Goal: Task Accomplishment & Management: Use online tool/utility

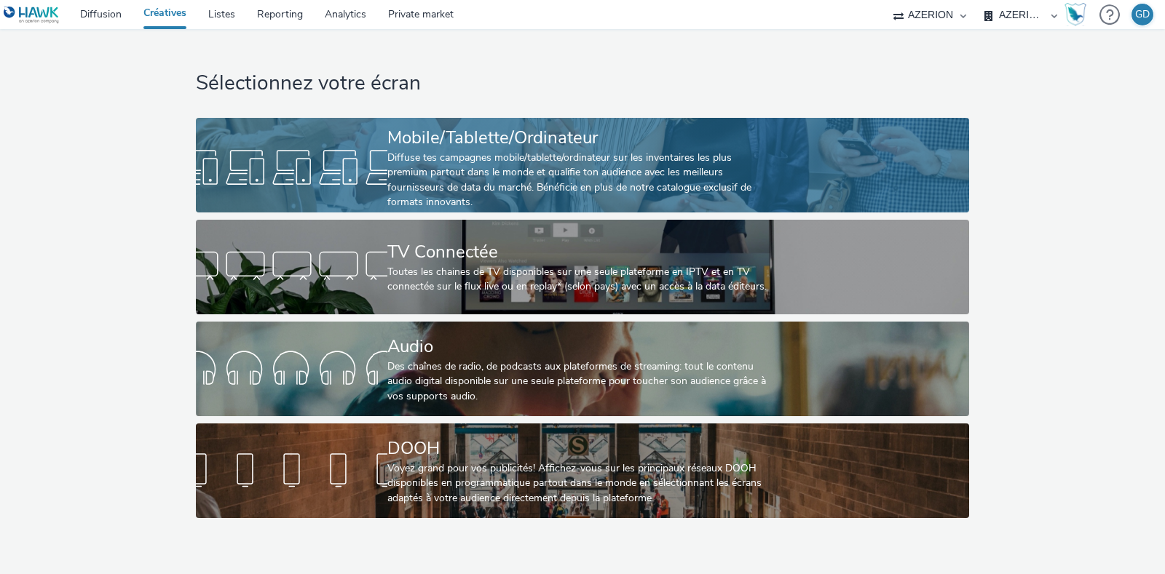
click at [430, 168] on div "Diffuse tes campagnes mobile/tablette/ordinateur sur les inventaires les plus p…" at bounding box center [579, 181] width 384 height 60
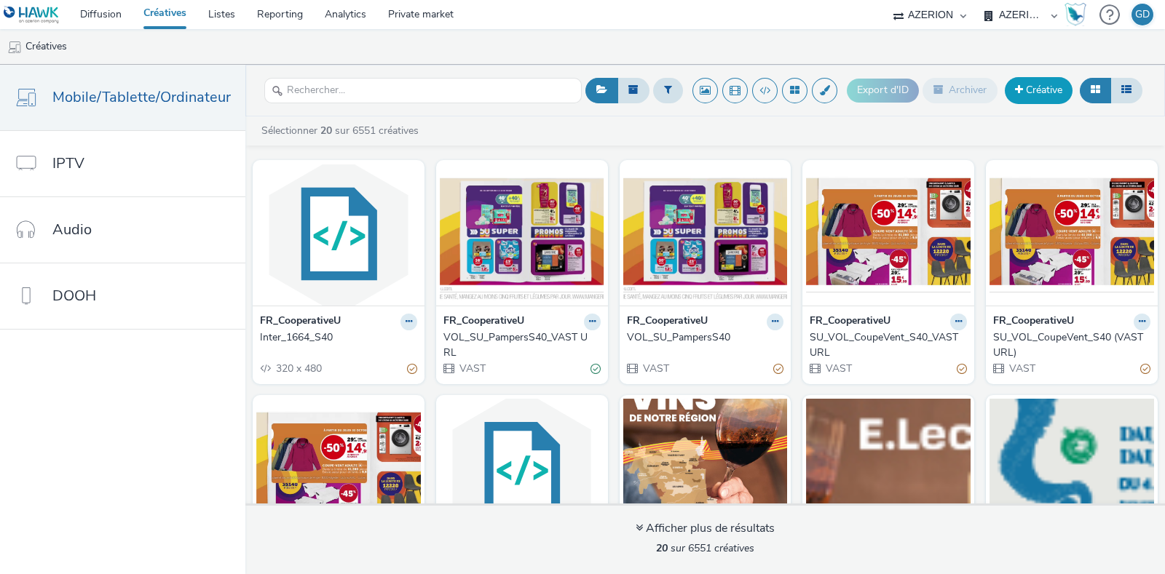
click at [1026, 98] on link "Créative" at bounding box center [1039, 90] width 68 height 26
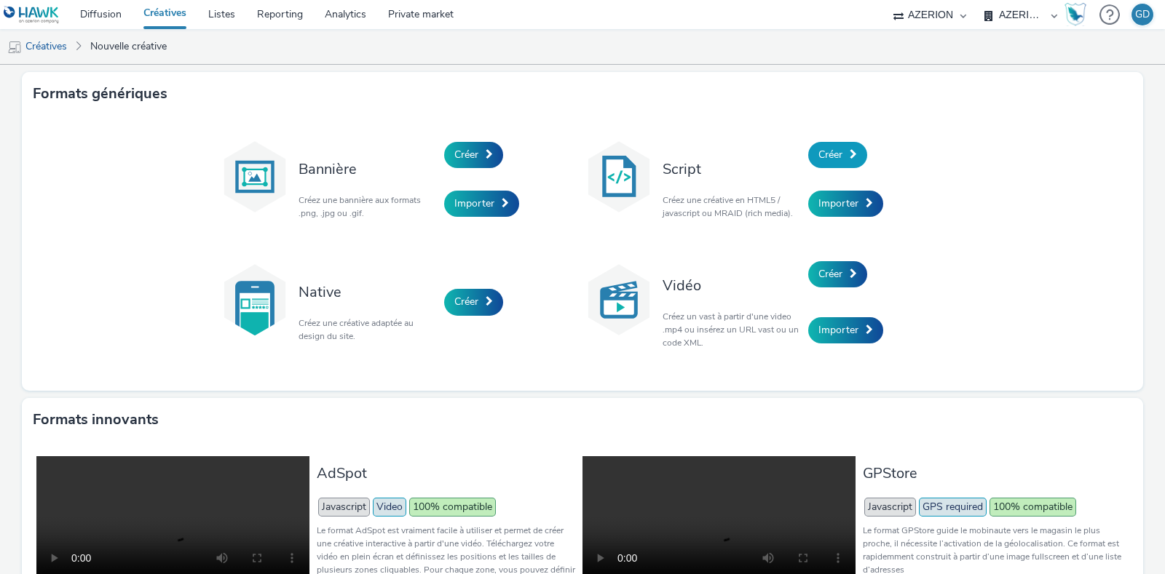
click at [836, 154] on link "Créer" at bounding box center [837, 155] width 59 height 26
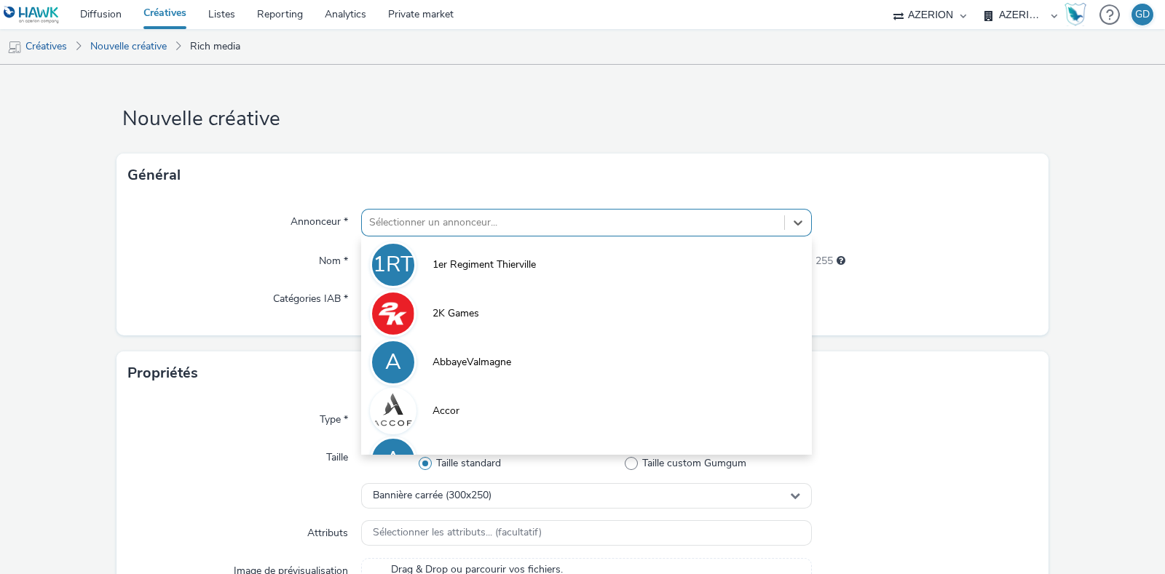
click at [510, 216] on div at bounding box center [573, 222] width 408 height 17
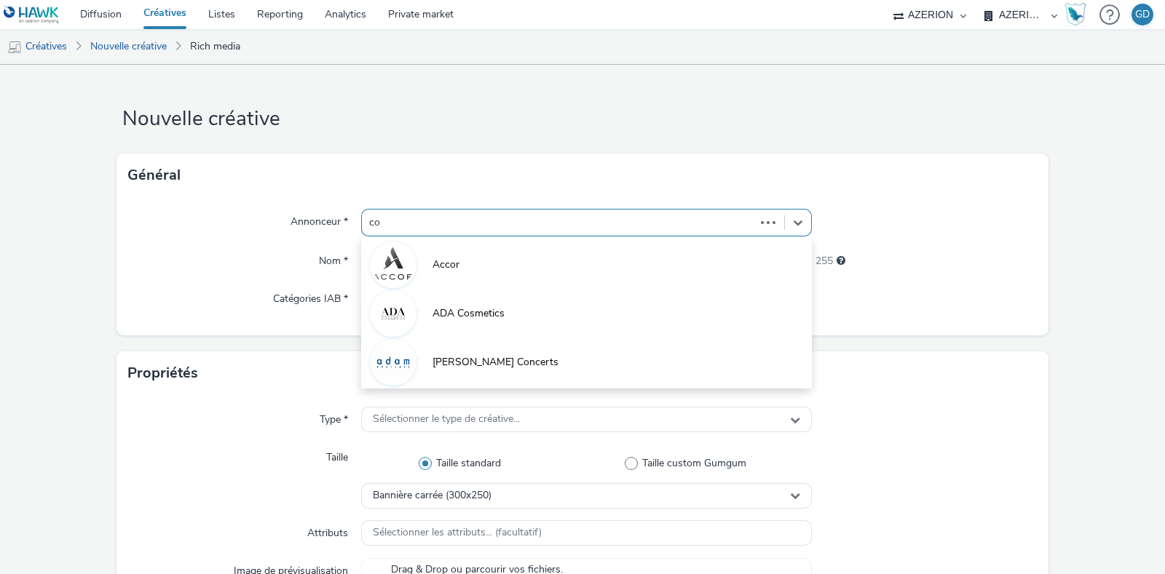
type input "coo"
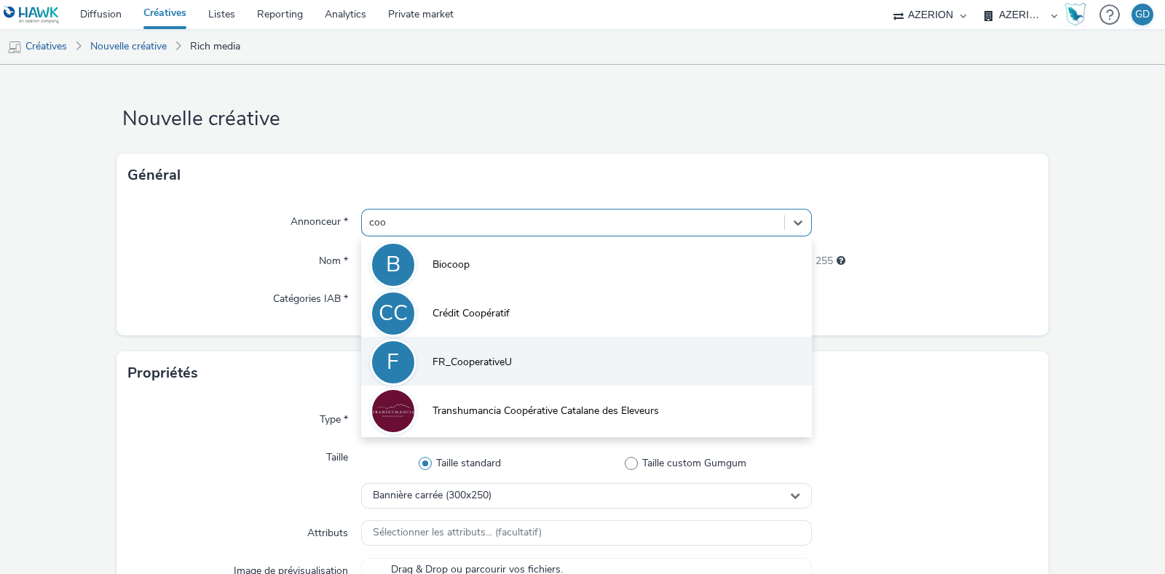
click at [599, 368] on li "F FR_CooperativeU" at bounding box center [586, 361] width 451 height 49
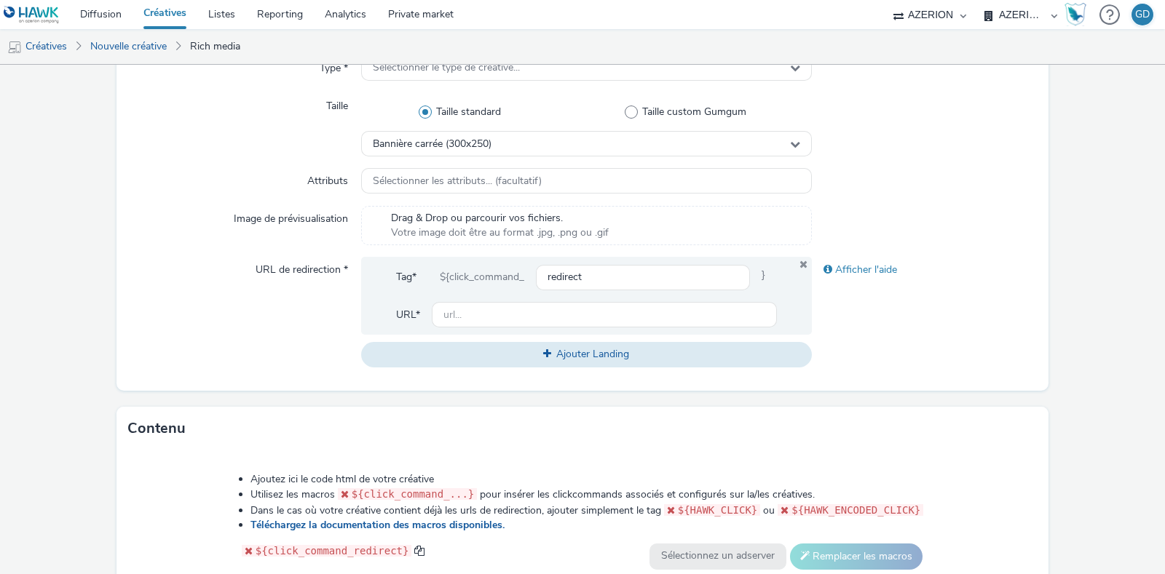
scroll to position [546, 0]
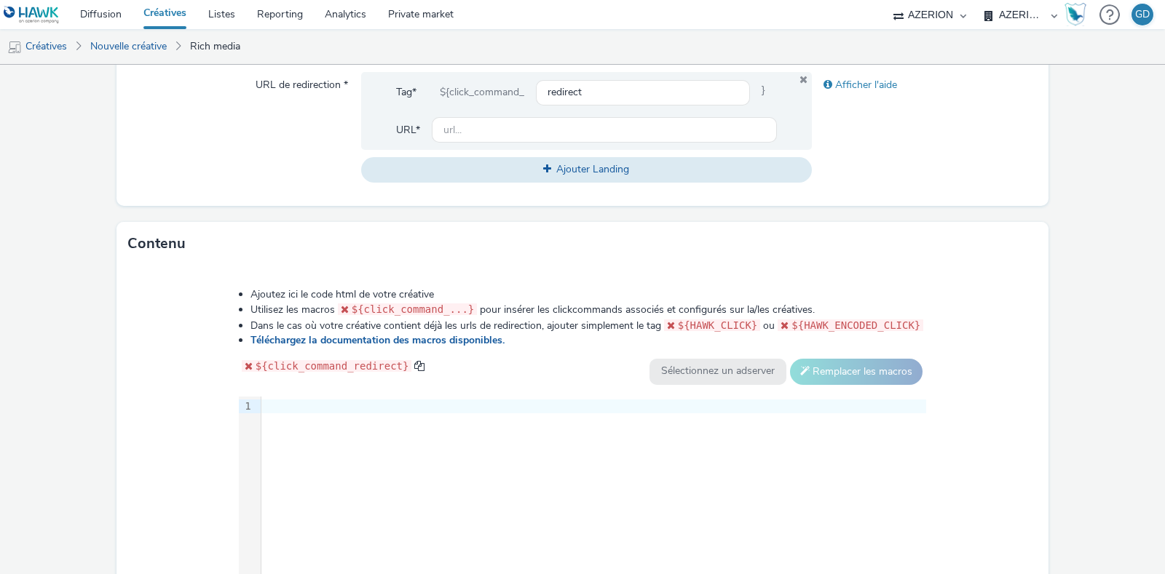
click at [526, 432] on div "9 1 ›" at bounding box center [583, 506] width 688 height 218
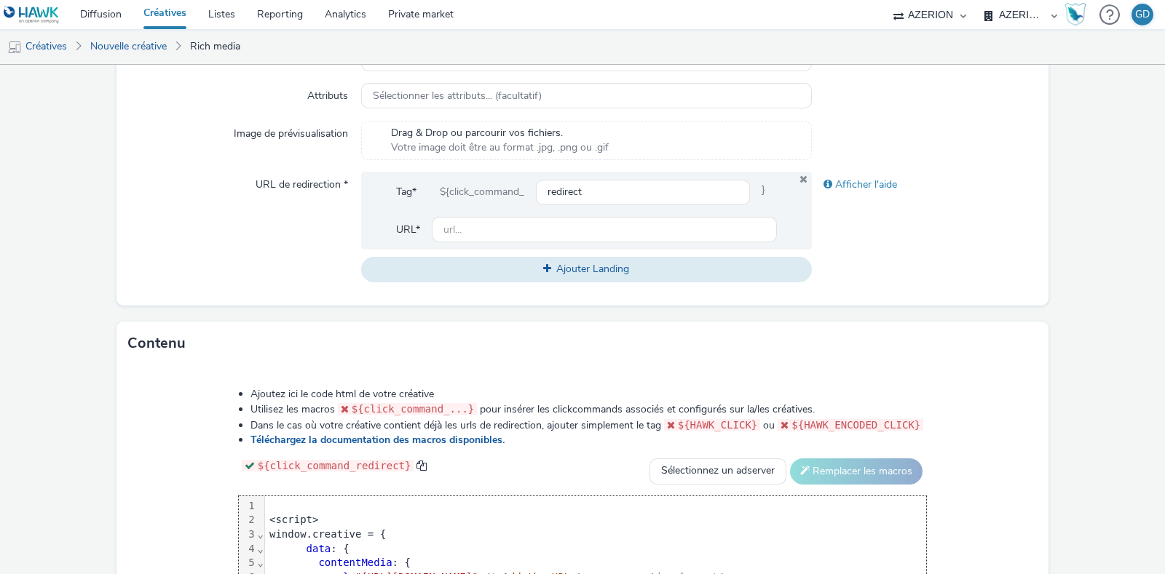
scroll to position [493, 0]
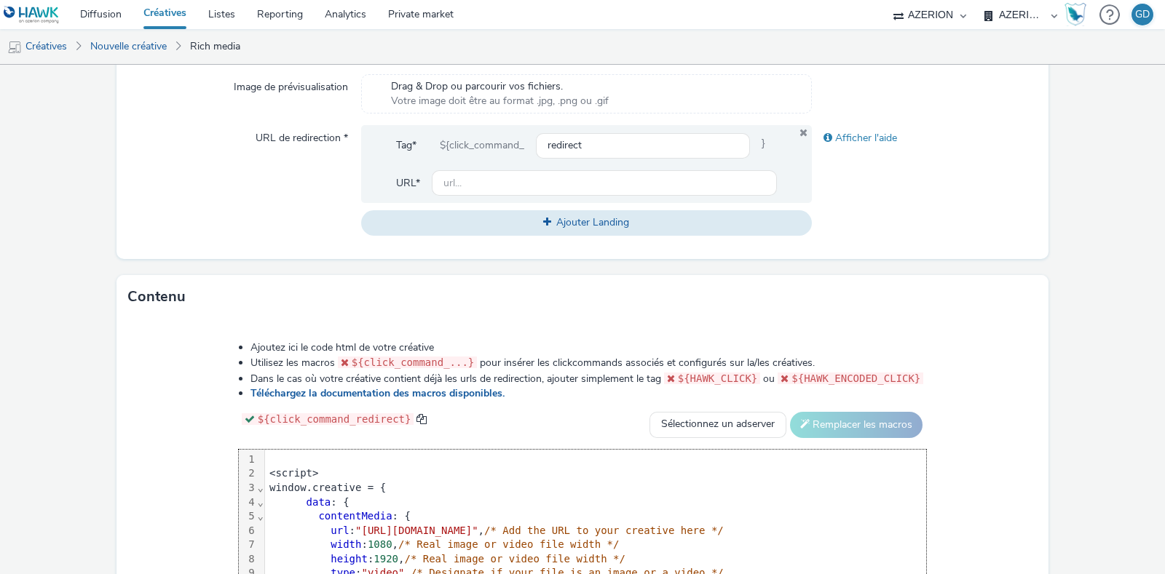
click at [265, 460] on div at bounding box center [595, 460] width 661 height 15
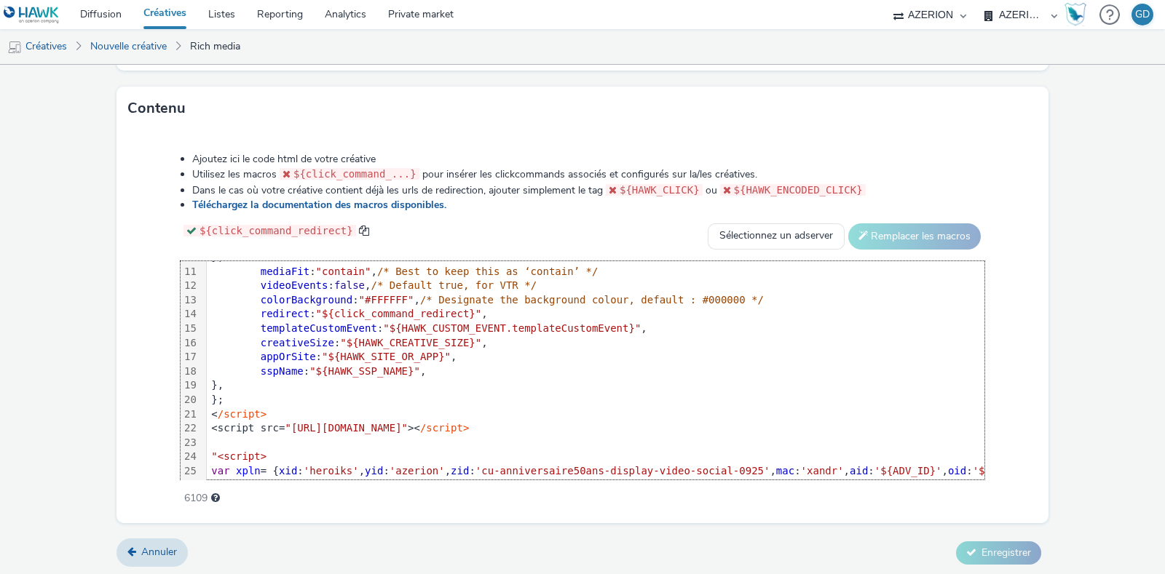
scroll to position [242, 0]
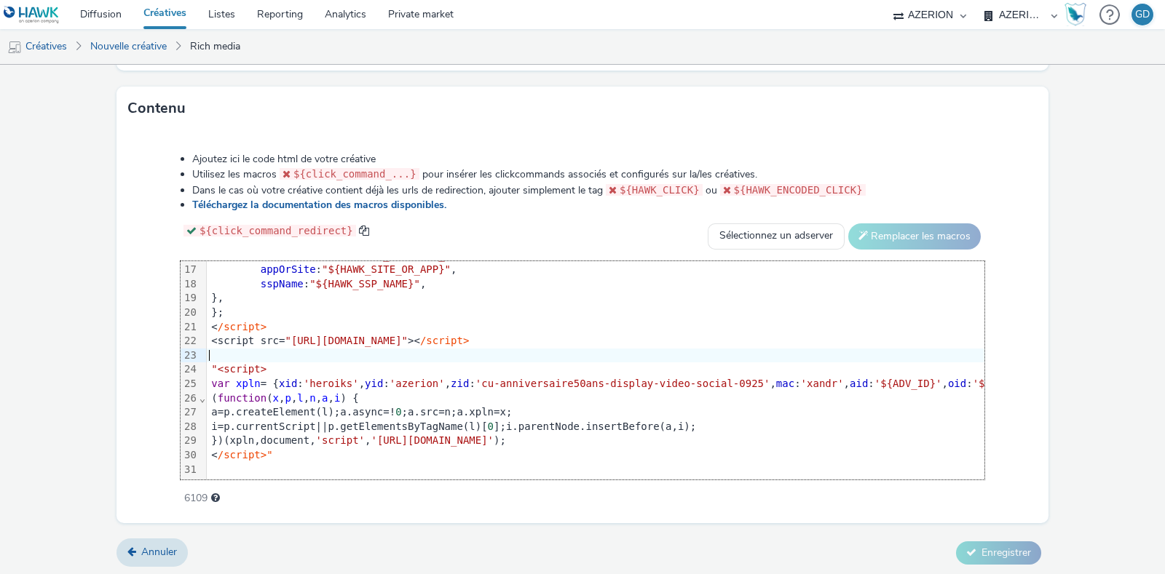
click at [215, 363] on span ""<script>" at bounding box center [238, 369] width 55 height 12
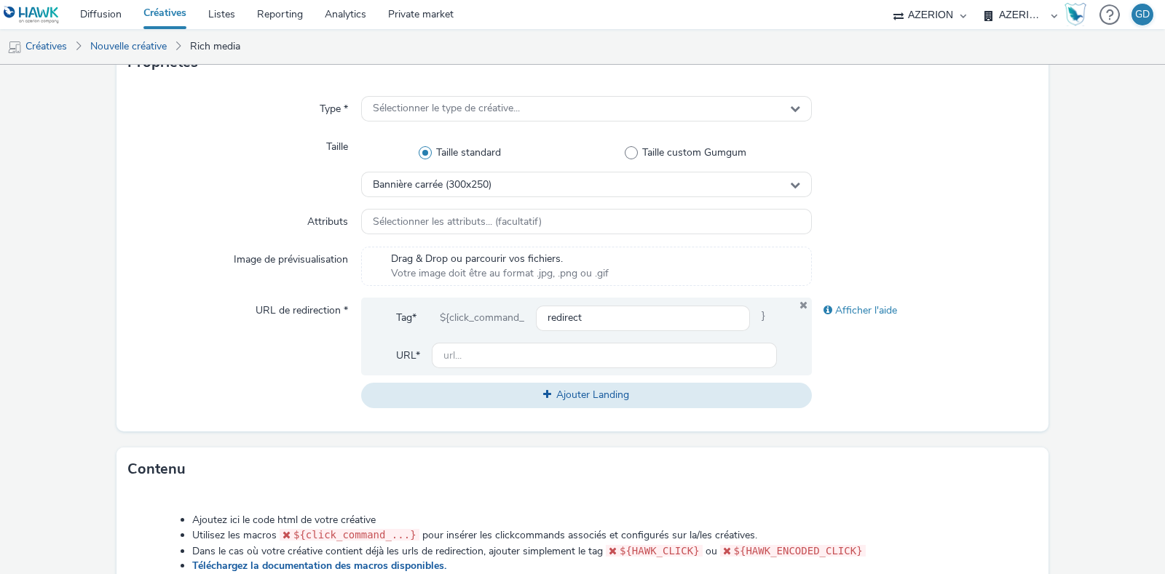
scroll to position [318, 0]
click at [464, 351] on input "text" at bounding box center [604, 357] width 345 height 25
type input "[URL][DOMAIN_NAME]"
click at [482, 114] on span "Sélectionner le type de créative..." at bounding box center [446, 111] width 147 height 12
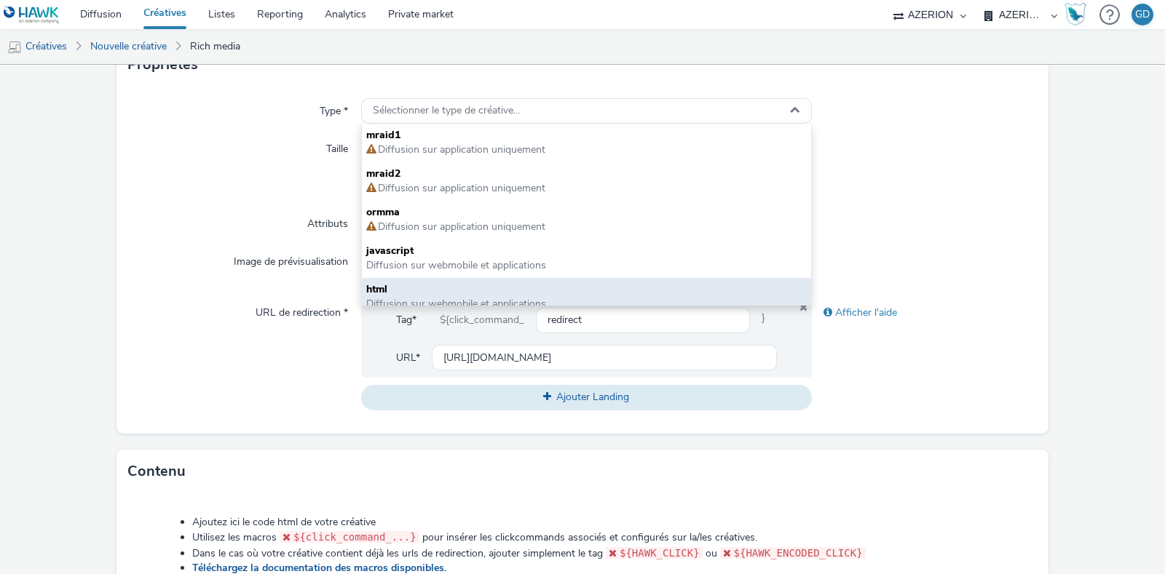
click at [435, 285] on span "html" at bounding box center [586, 289] width 440 height 15
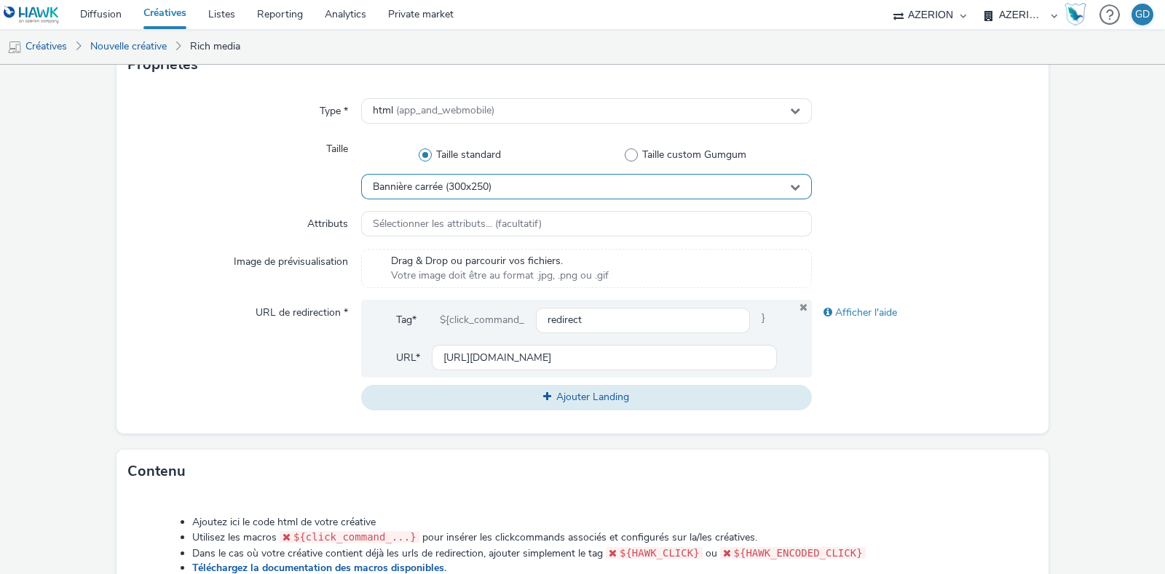
click at [451, 194] on div "Bannière carrée (300x250)" at bounding box center [586, 186] width 451 height 25
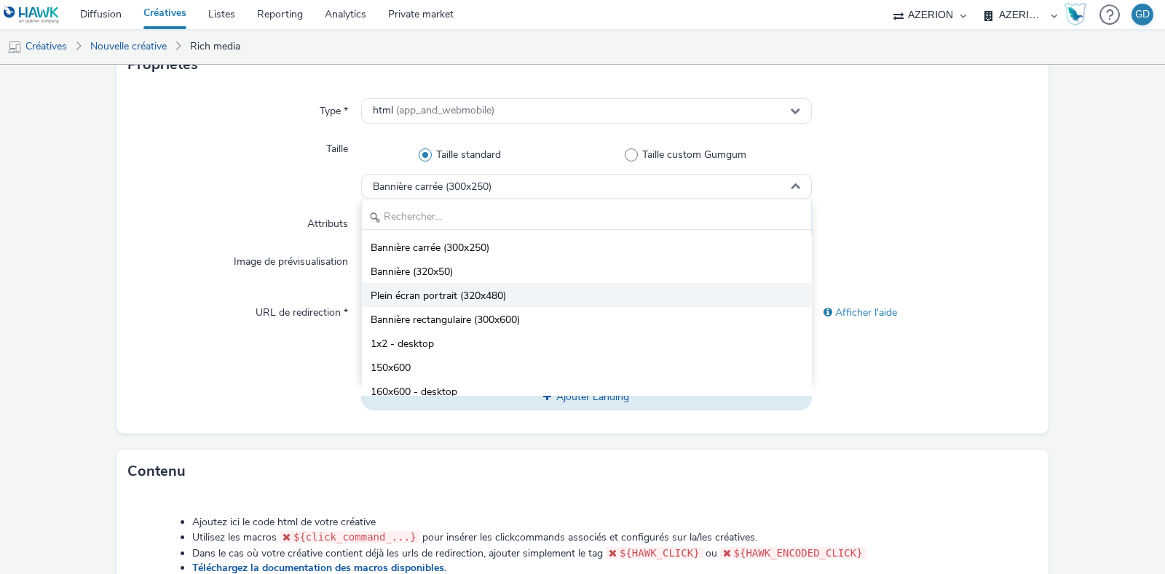
click at [464, 296] on span "Plein écran portrait (320x480)" at bounding box center [438, 296] width 135 height 15
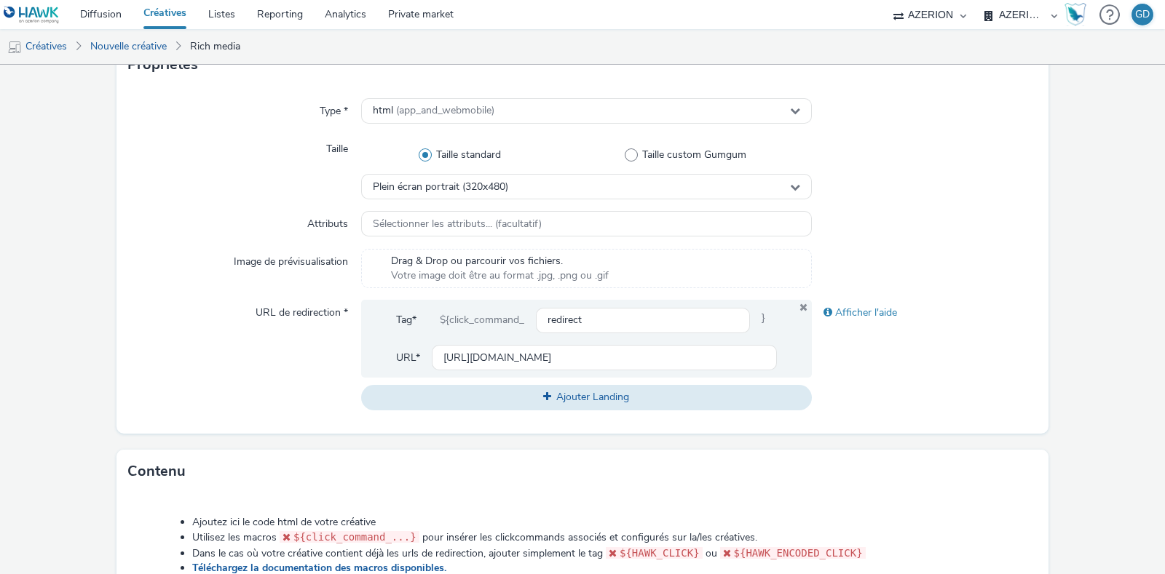
scroll to position [45, 0]
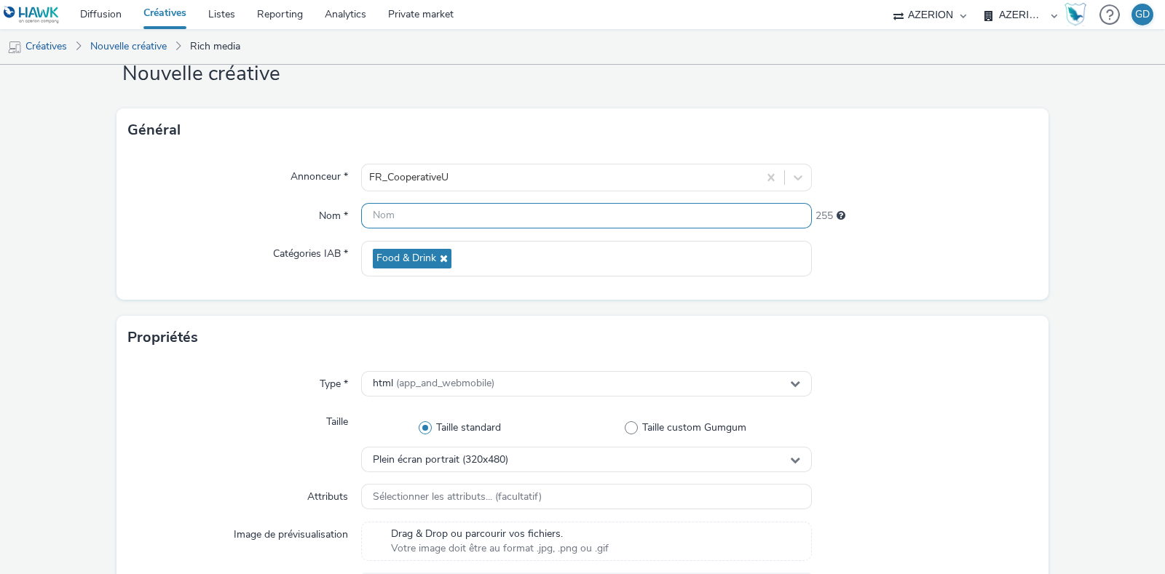
click at [472, 219] on input "text" at bounding box center [586, 215] width 451 height 25
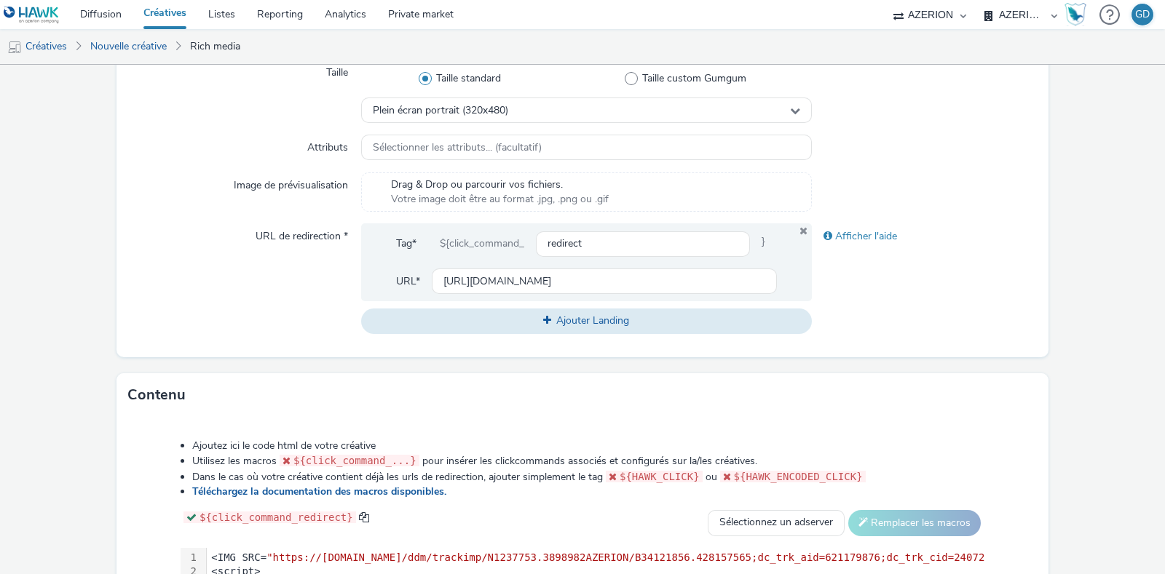
scroll to position [681, 0]
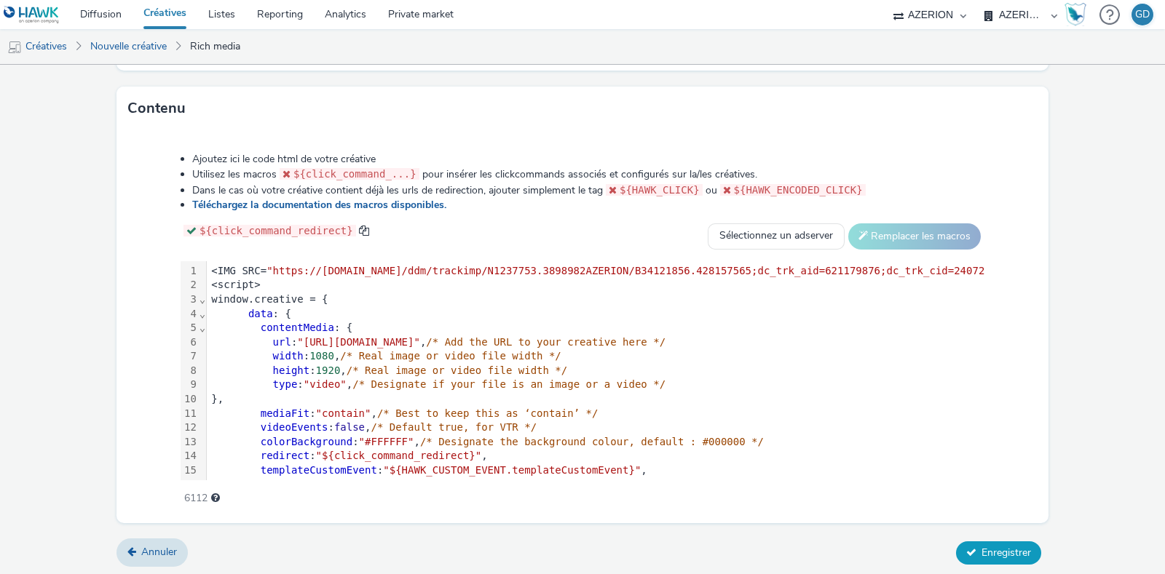
type input "Inter_Cafe_S40"
click at [985, 546] on span "Enregistrer" at bounding box center [1006, 553] width 50 height 14
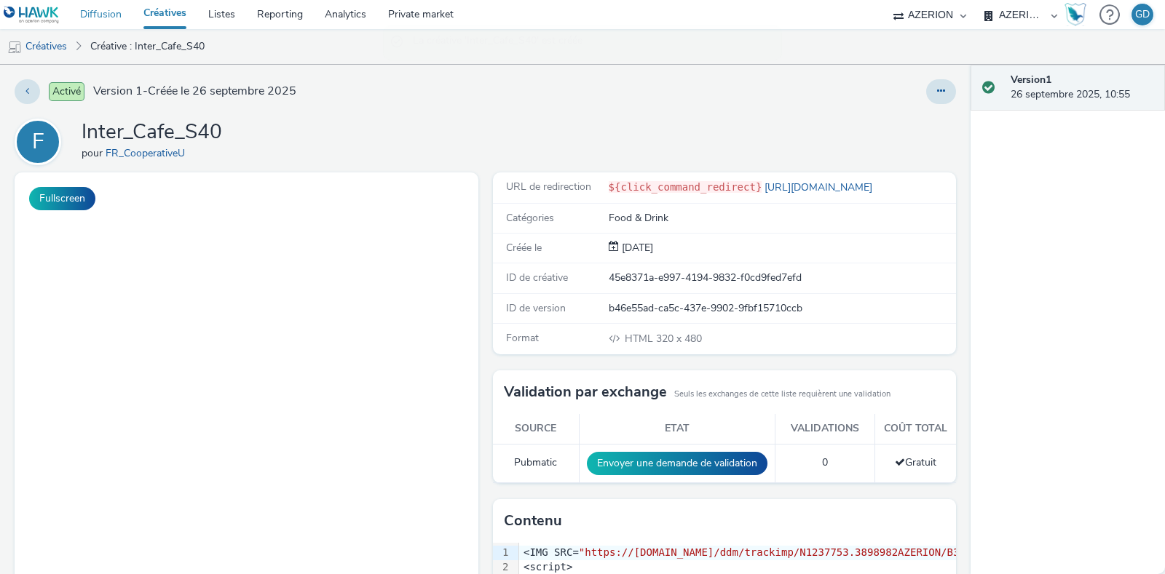
click at [93, 15] on link "Diffusion" at bounding box center [100, 14] width 63 height 29
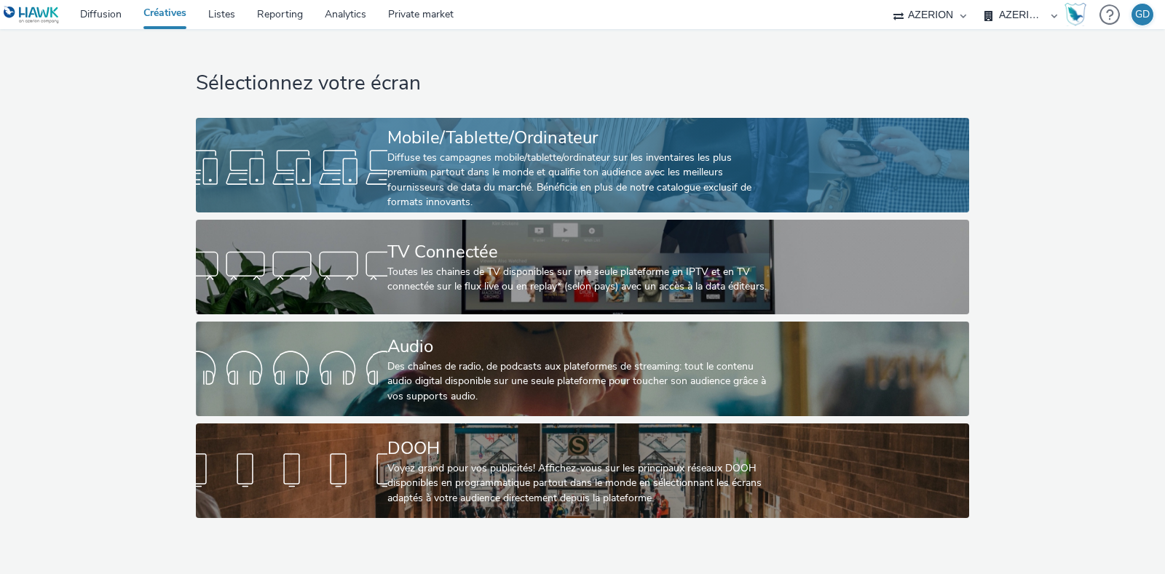
click at [331, 120] on link "Mobile/Tablette/Ordinateur Diffuse tes campagnes mobile/tablette/ordinateur sur…" at bounding box center [582, 165] width 773 height 95
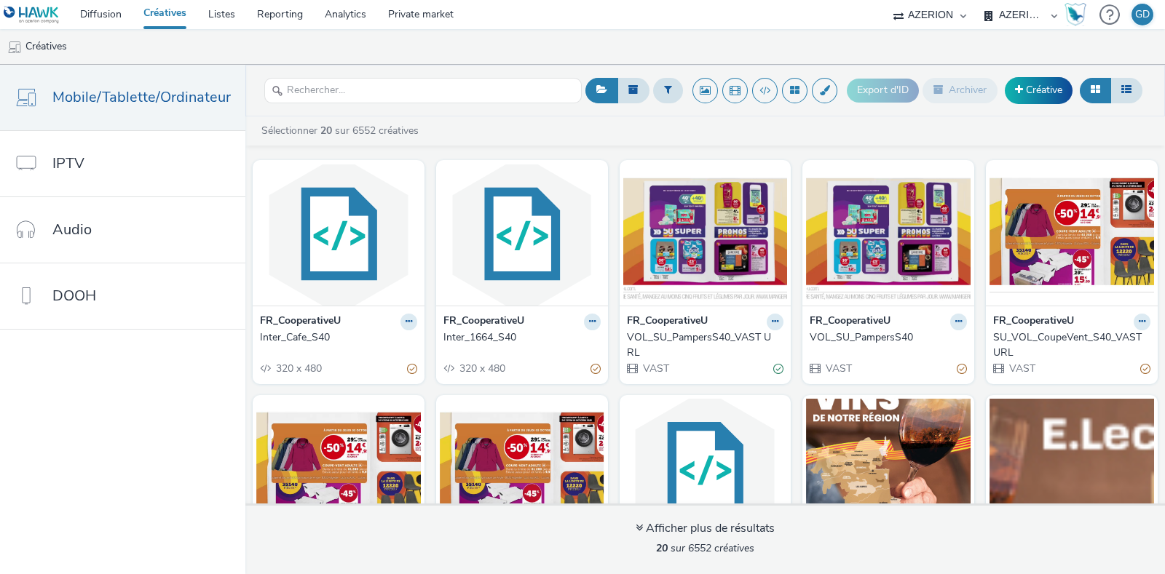
click at [579, 312] on div "FR_CooperativeU Inter_1664_S40 320 x 480" at bounding box center [522, 345] width 172 height 78
click at [584, 318] on button at bounding box center [592, 322] width 17 height 17
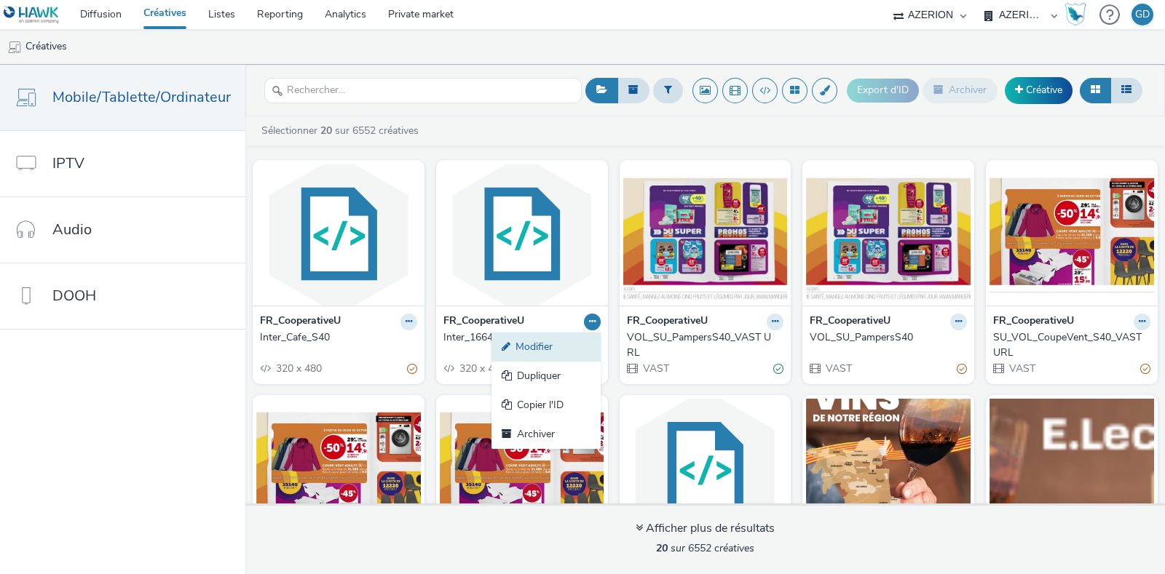
click at [547, 340] on link "Modifier" at bounding box center [545, 347] width 109 height 29
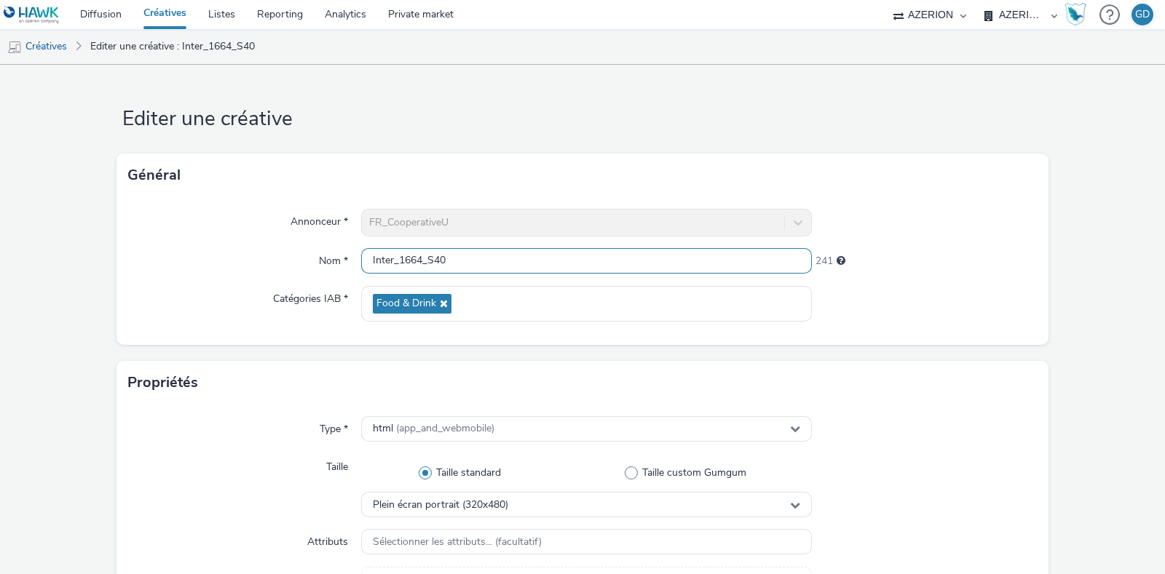
drag, startPoint x: 387, startPoint y: 261, endPoint x: 330, endPoint y: 227, distance: 66.5
click at [350, 258] on div "Nom * Inter_1664_S40 241" at bounding box center [582, 261] width 908 height 26
type input "GA_1664_S40"
click at [259, 462] on div "Taille" at bounding box center [244, 485] width 233 height 63
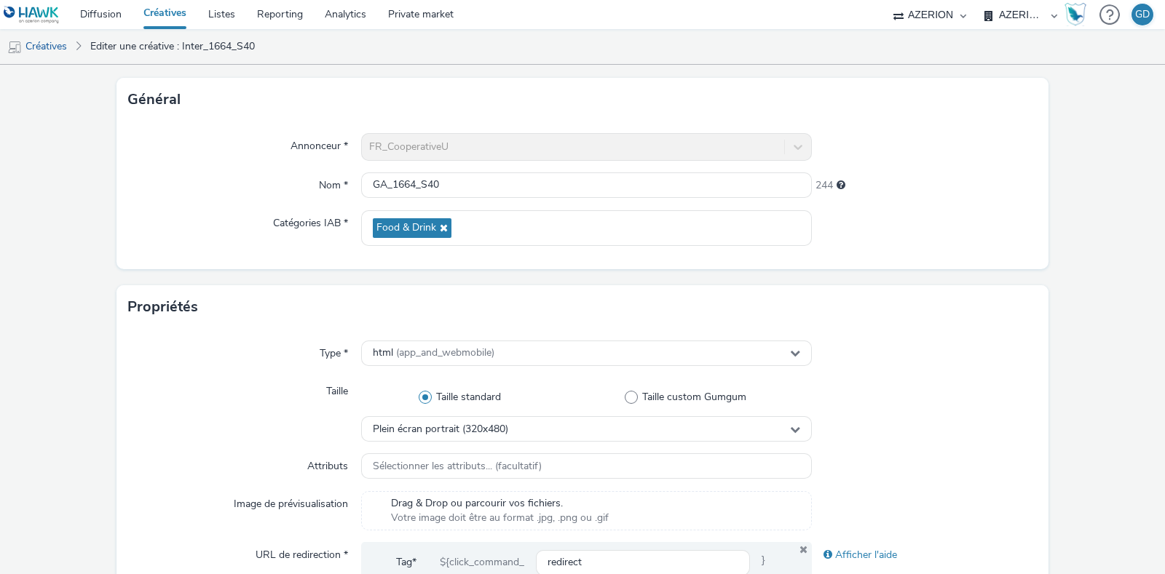
scroll to position [181, 0]
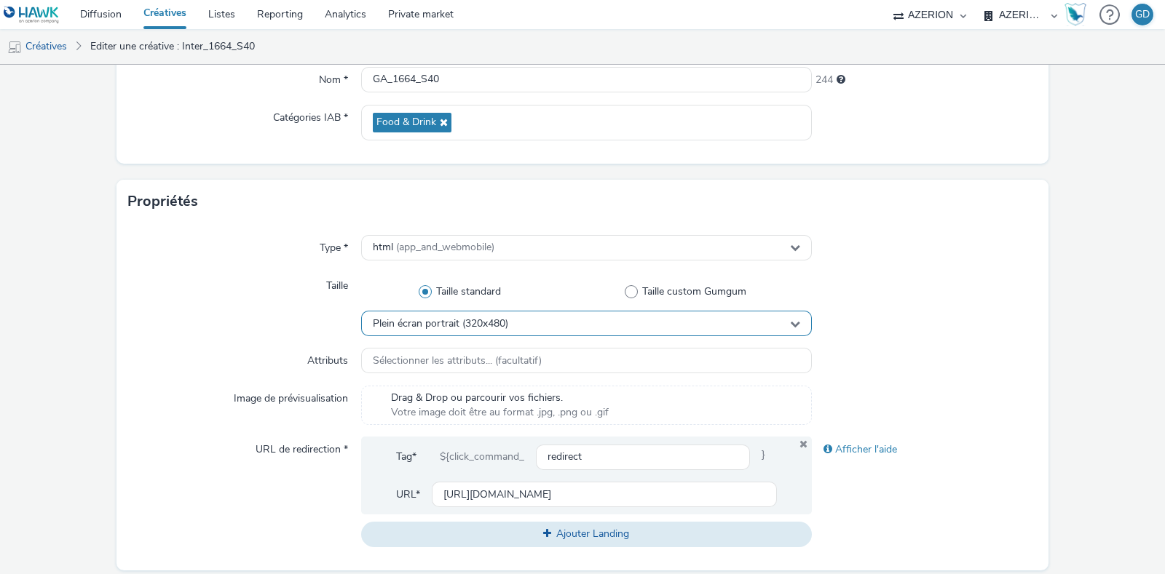
click at [421, 322] on span "Plein écran portrait (320x480)" at bounding box center [440, 324] width 135 height 12
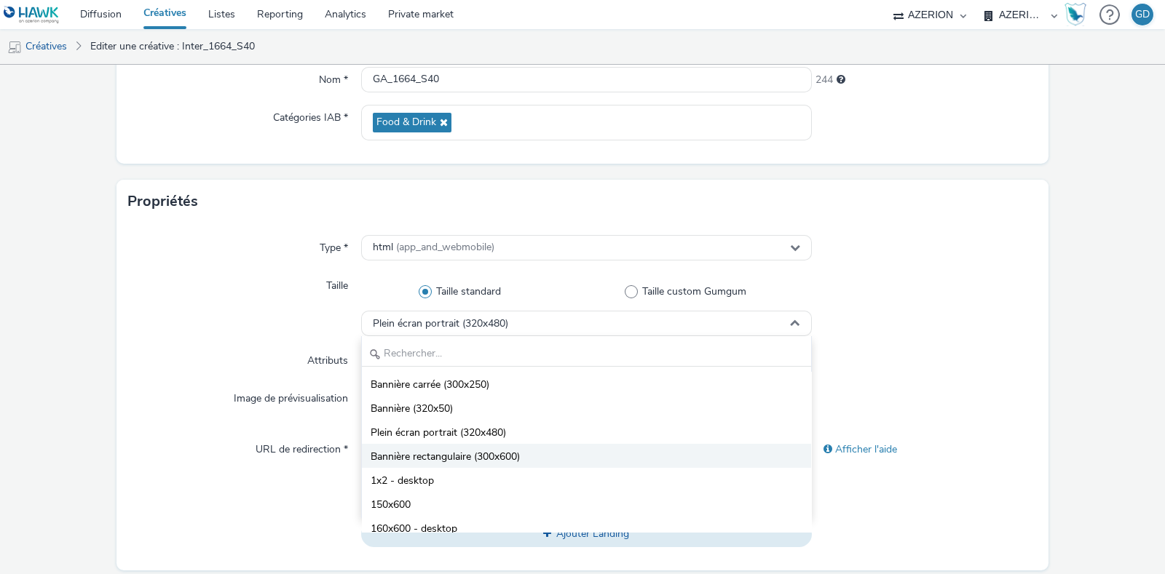
click at [539, 446] on li "Bannière rectangulaire (300x600)" at bounding box center [586, 456] width 449 height 24
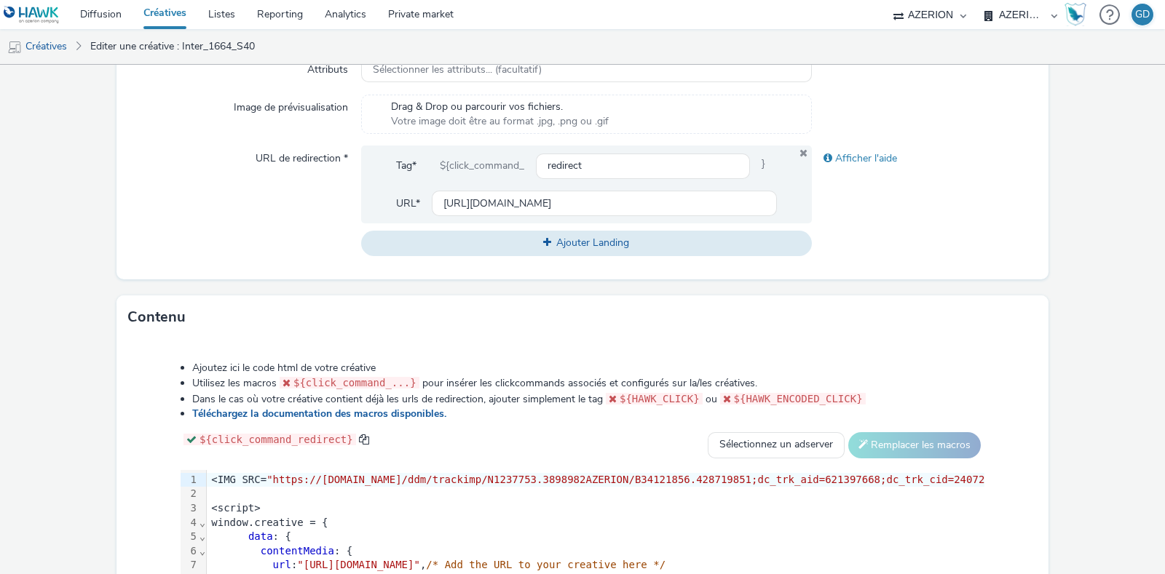
scroll to position [681, 0]
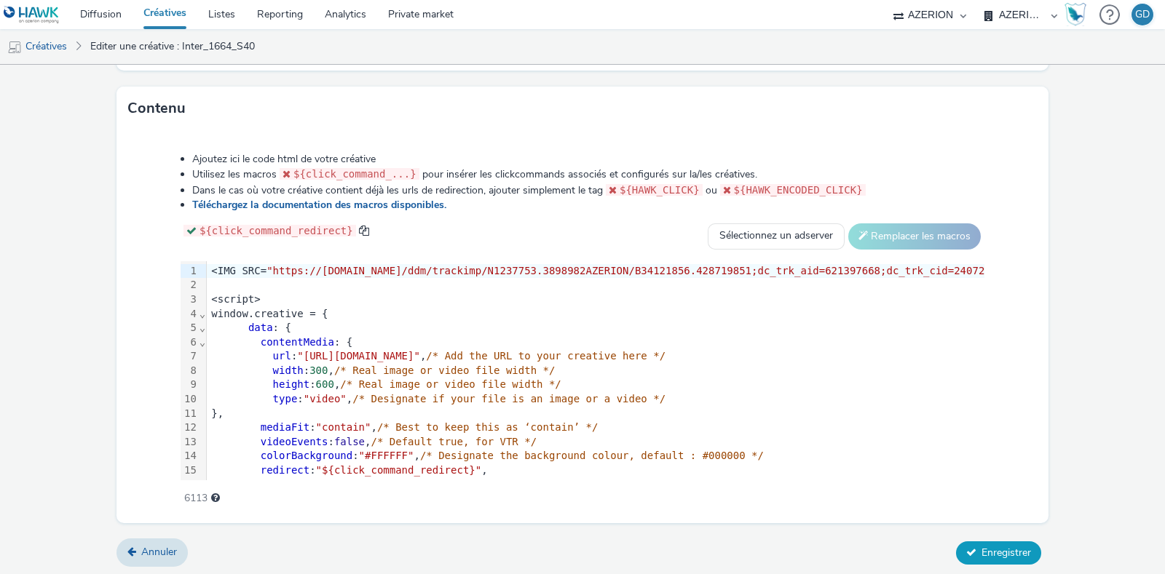
click at [997, 542] on button "Enregistrer" at bounding box center [998, 553] width 85 height 23
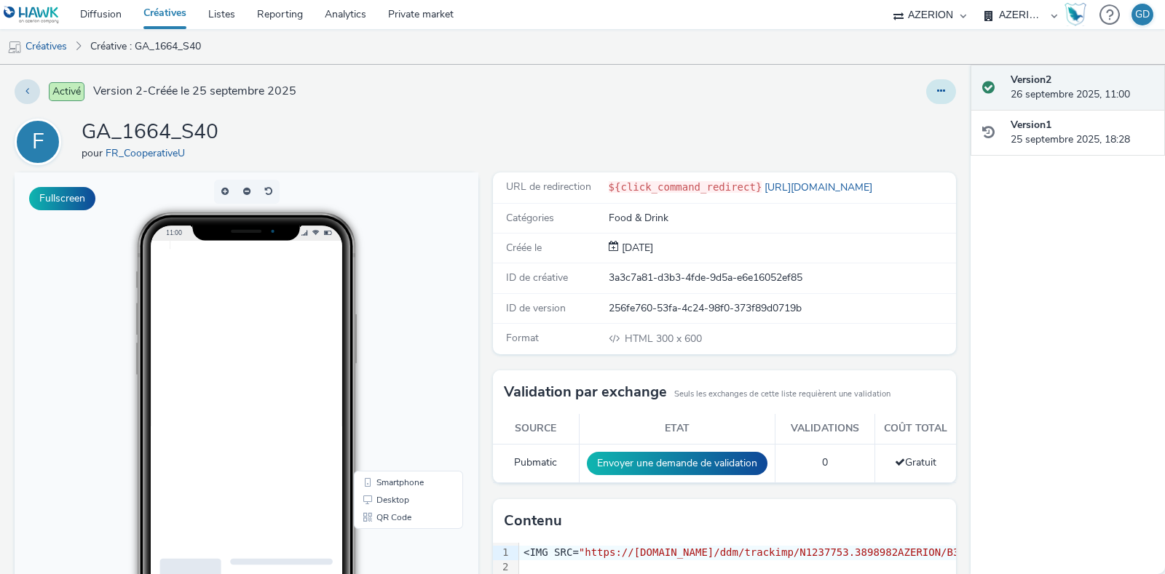
click at [932, 98] on button at bounding box center [941, 91] width 30 height 25
click at [870, 127] on link "Modifier" at bounding box center [901, 120] width 109 height 29
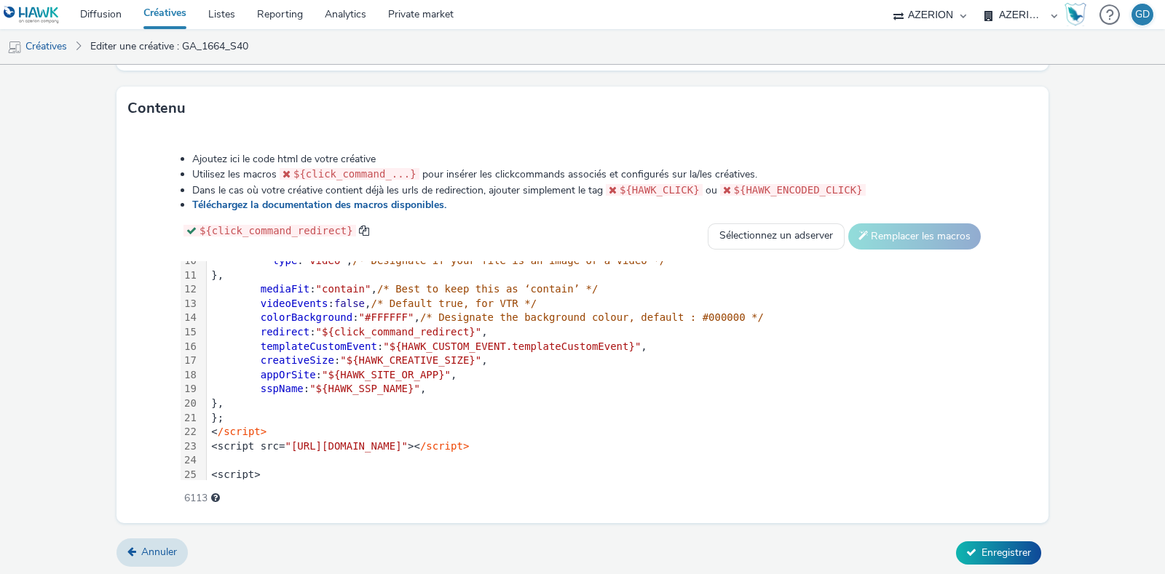
scroll to position [243, 0]
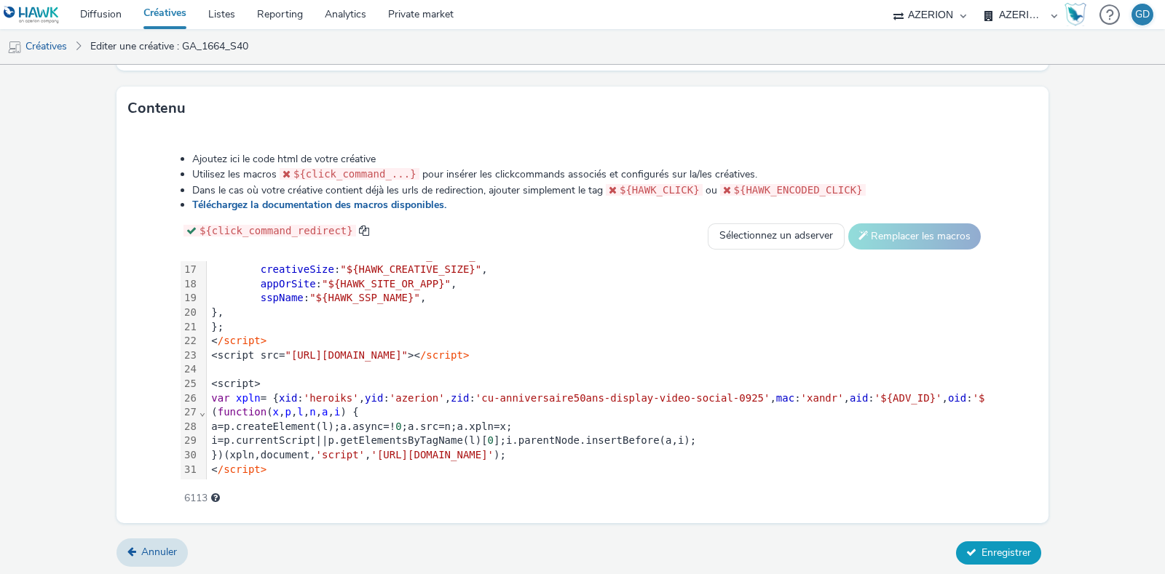
click at [961, 542] on button "Enregistrer" at bounding box center [998, 553] width 85 height 23
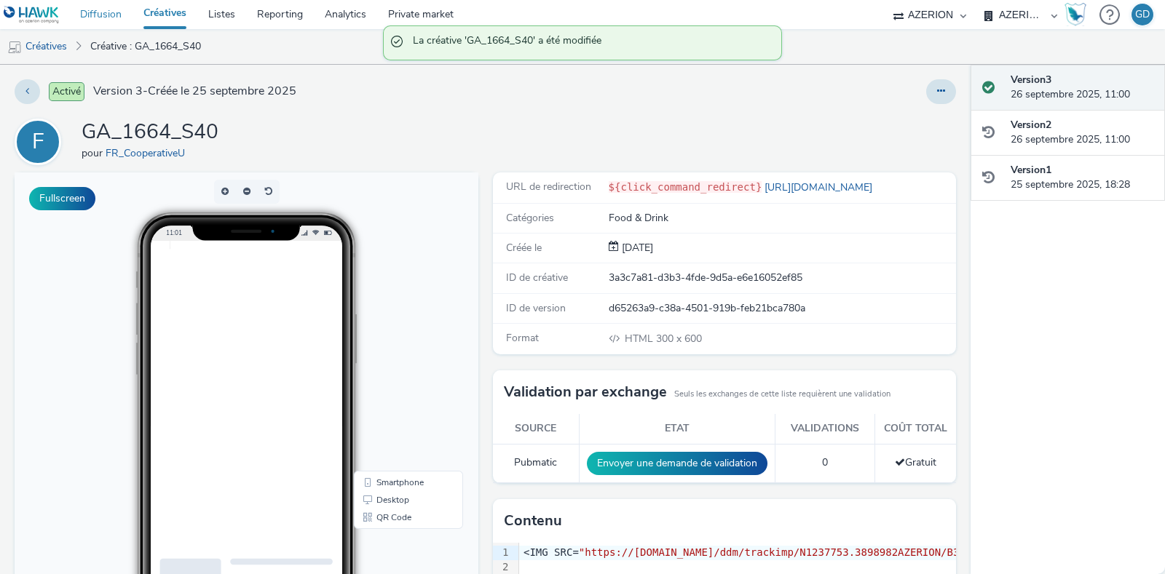
click at [122, 14] on link "Diffusion" at bounding box center [100, 14] width 63 height 29
